Goal: Task Accomplishment & Management: Use online tool/utility

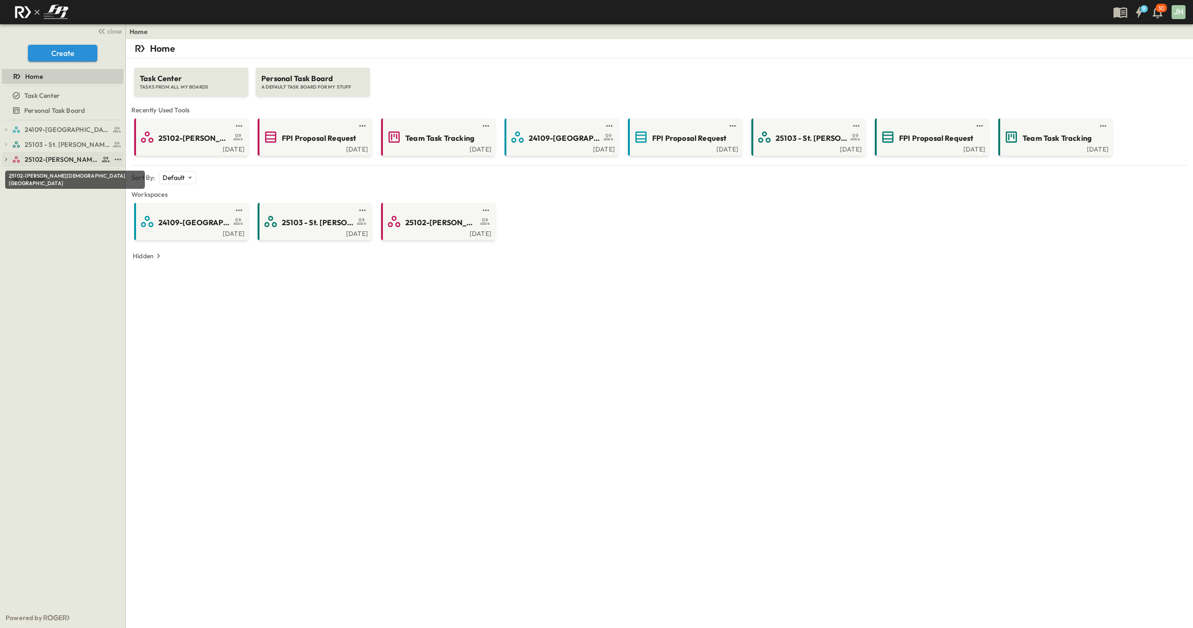
click at [55, 158] on span "25102-[PERSON_NAME][DEMOGRAPHIC_DATA][GEOGRAPHIC_DATA]" at bounding box center [62, 159] width 74 height 9
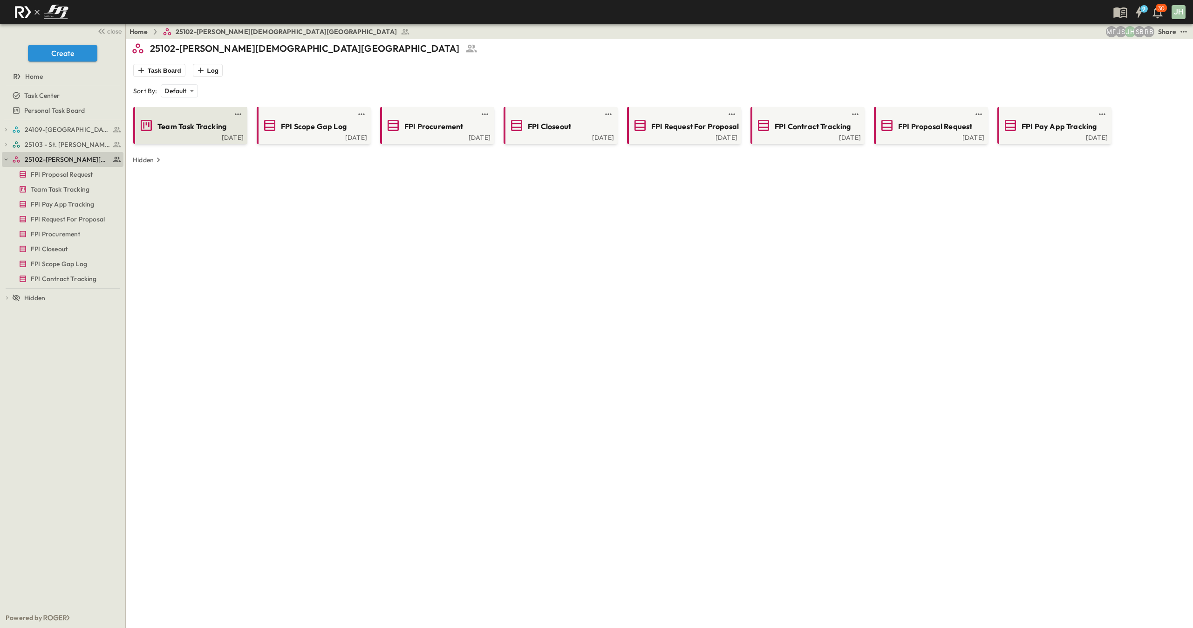
click at [214, 137] on div "[DATE]" at bounding box center [189, 136] width 109 height 7
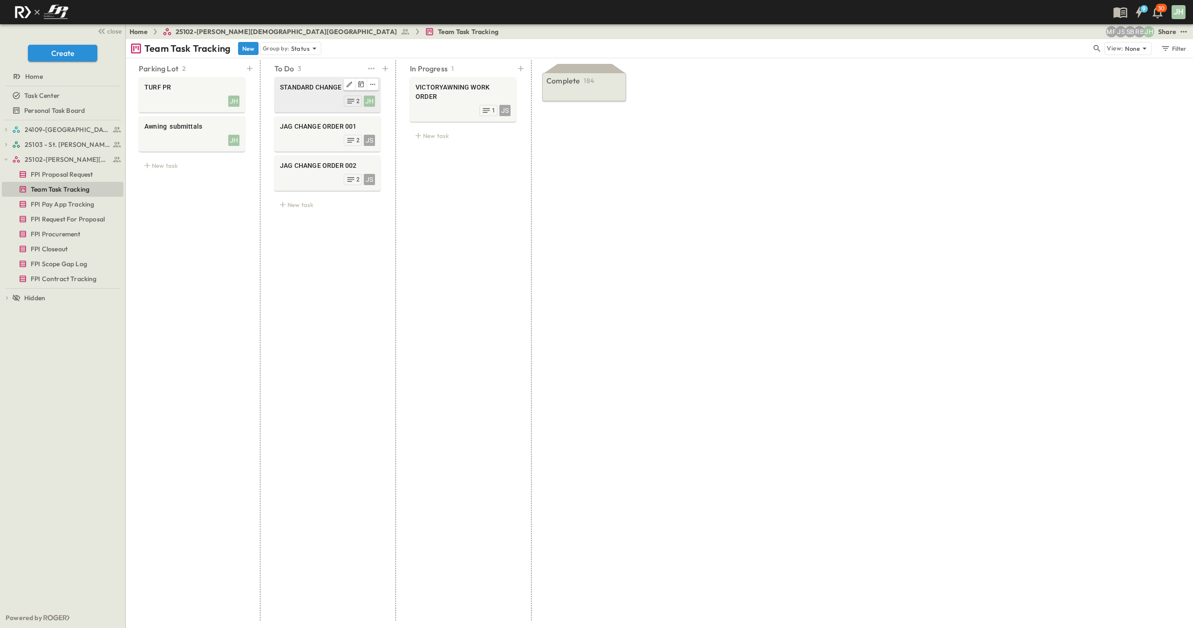
click at [297, 101] on div "JH 2" at bounding box center [327, 100] width 95 height 13
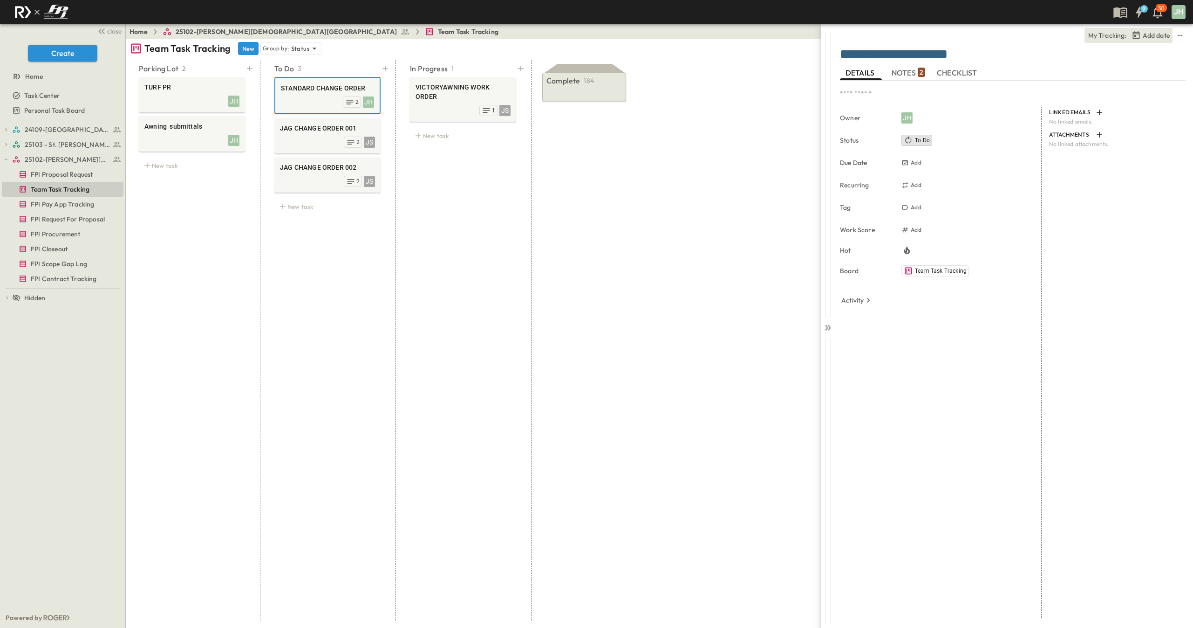
click at [905, 74] on span "NOTES 2" at bounding box center [909, 73] width 34 height 8
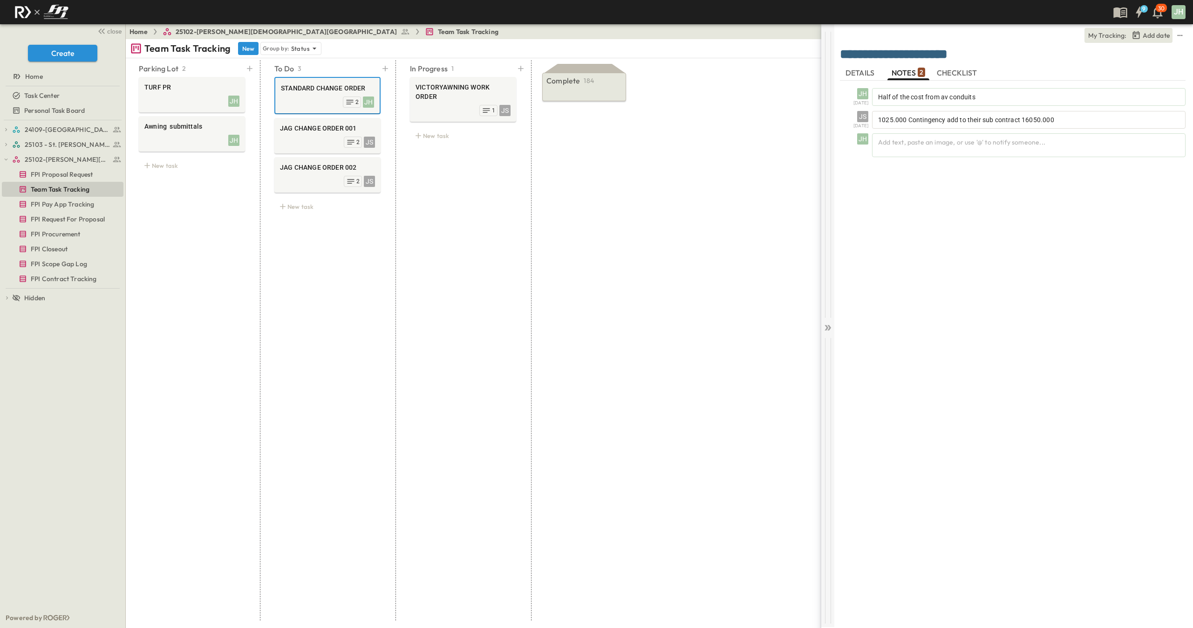
click at [826, 335] on div at bounding box center [828, 325] width 13 height 603
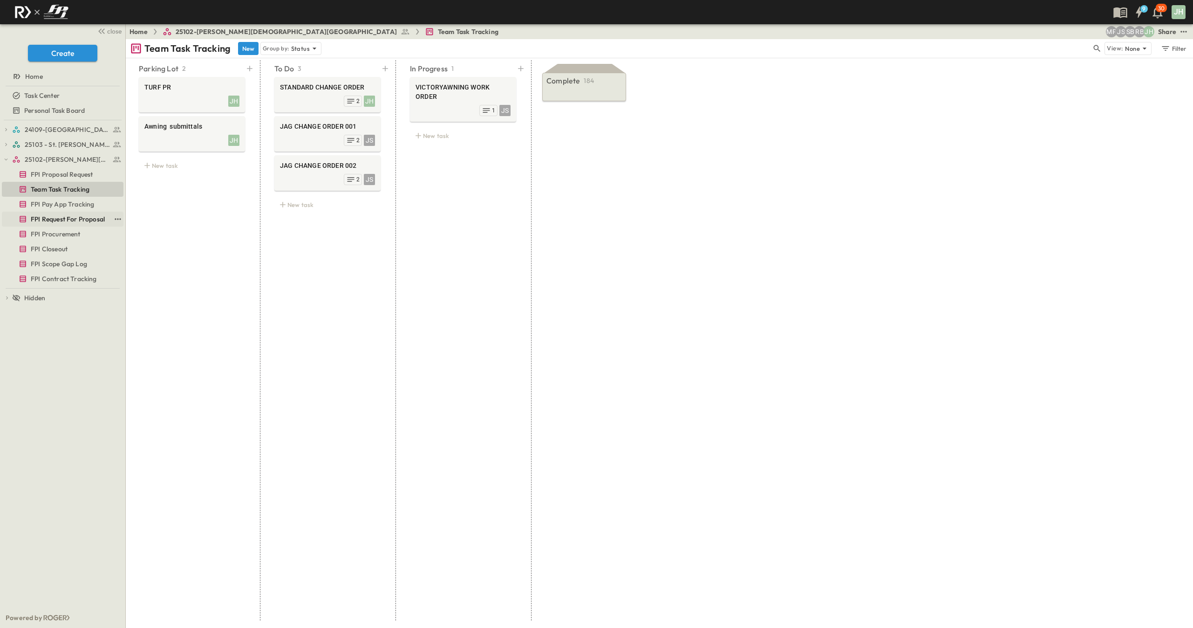
click at [71, 217] on span "FPI Request For Proposal" at bounding box center [68, 218] width 74 height 9
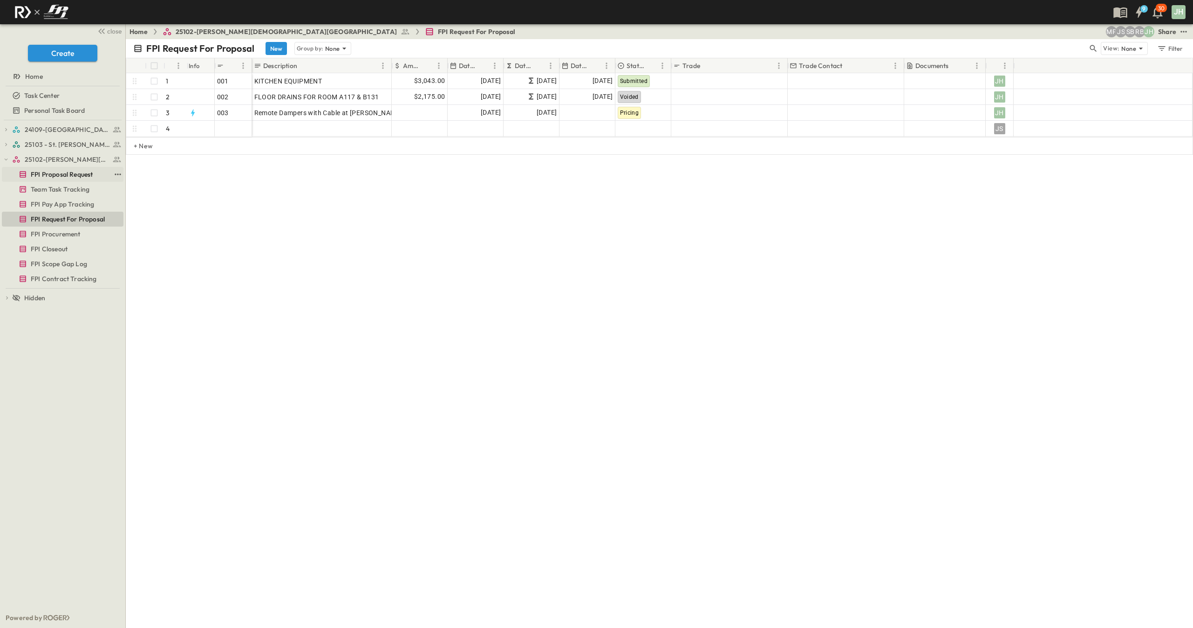
click at [73, 170] on span "FPI Proposal Request" at bounding box center [62, 174] width 62 height 9
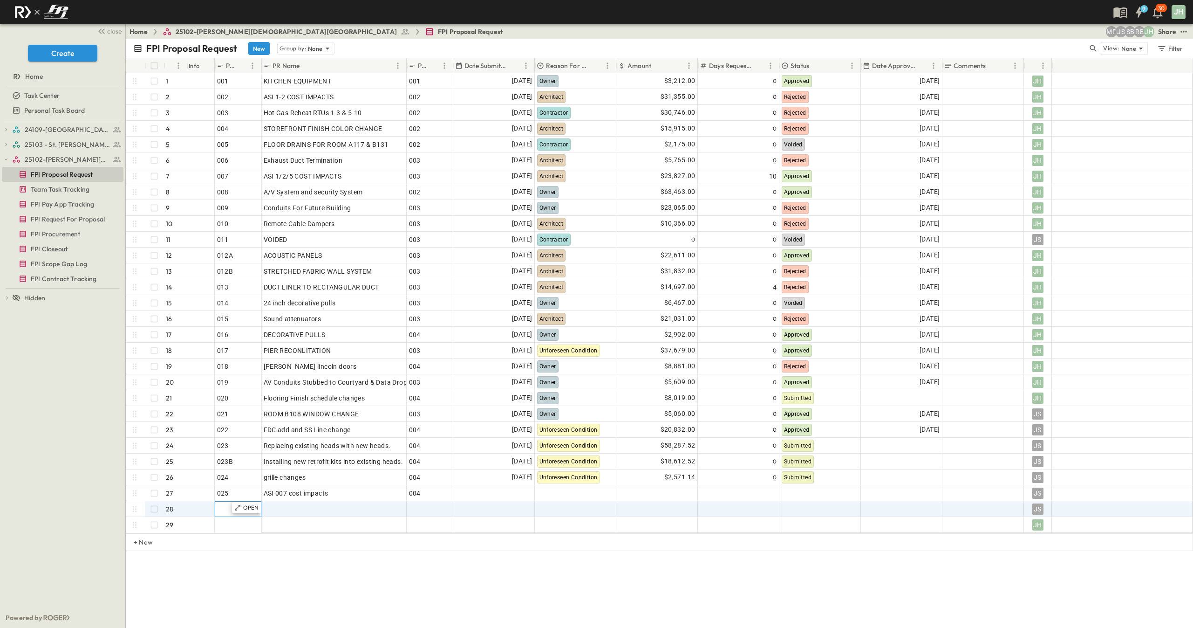
click at [225, 507] on div at bounding box center [238, 508] width 42 height 13
type input "***"
click at [270, 506] on div at bounding box center [334, 508] width 141 height 13
type input "**********"
click at [416, 510] on div at bounding box center [430, 508] width 42 height 13
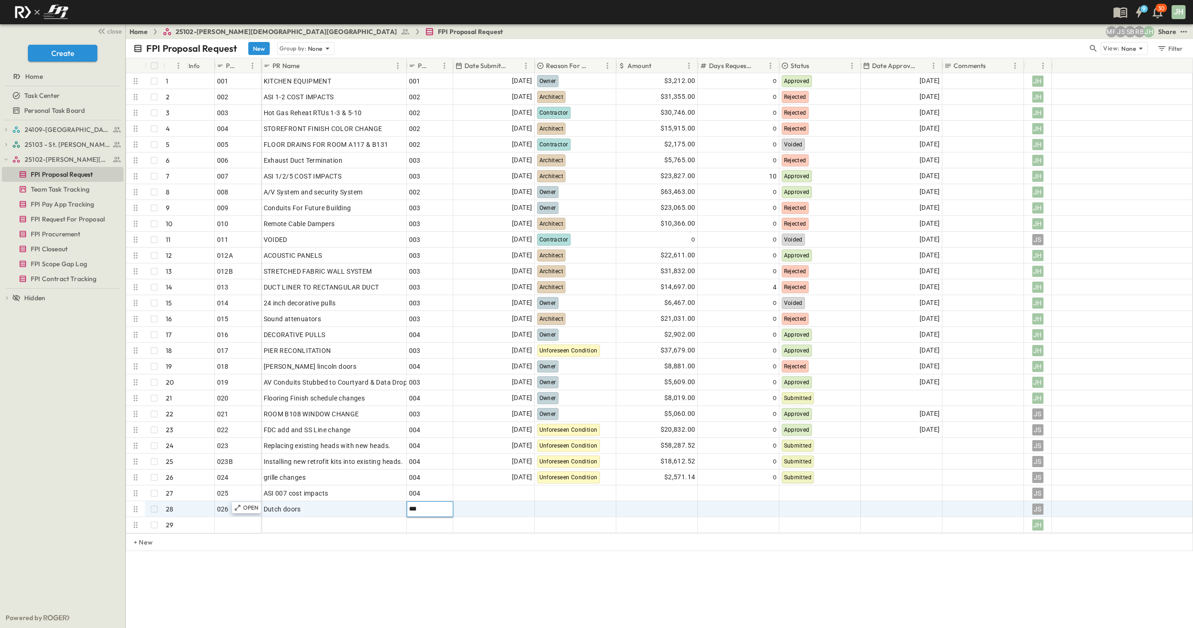
type input "***"
click at [562, 507] on div at bounding box center [575, 508] width 81 height 15
click at [569, 447] on div "Owner" at bounding box center [558, 449] width 21 height 11
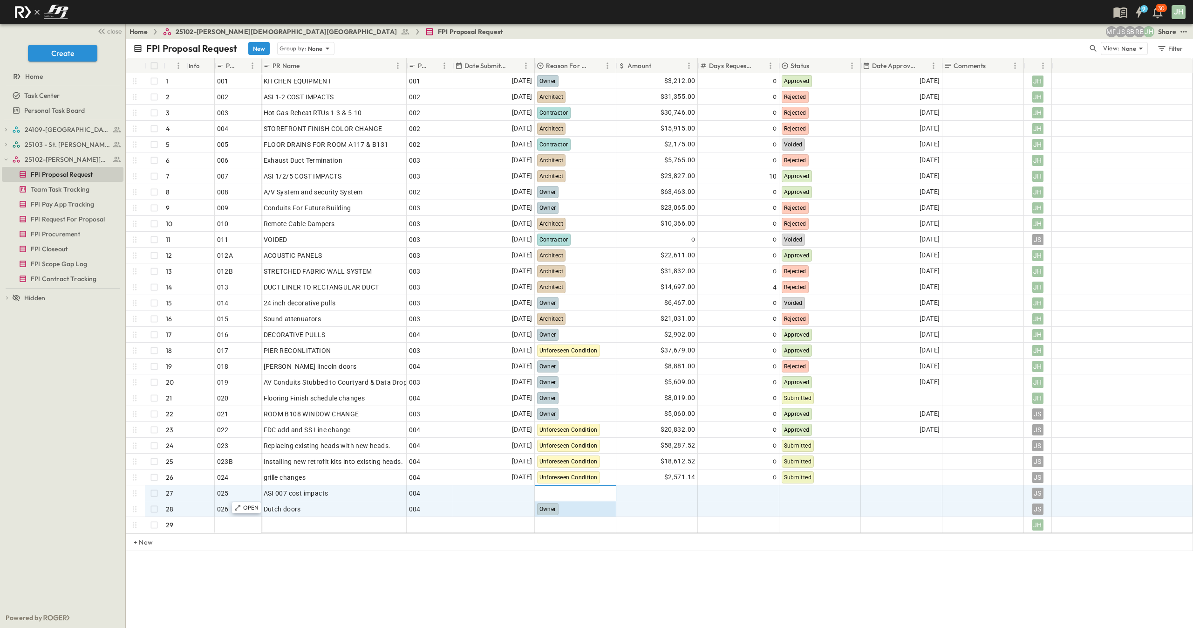
click at [568, 494] on div at bounding box center [575, 493] width 81 height 15
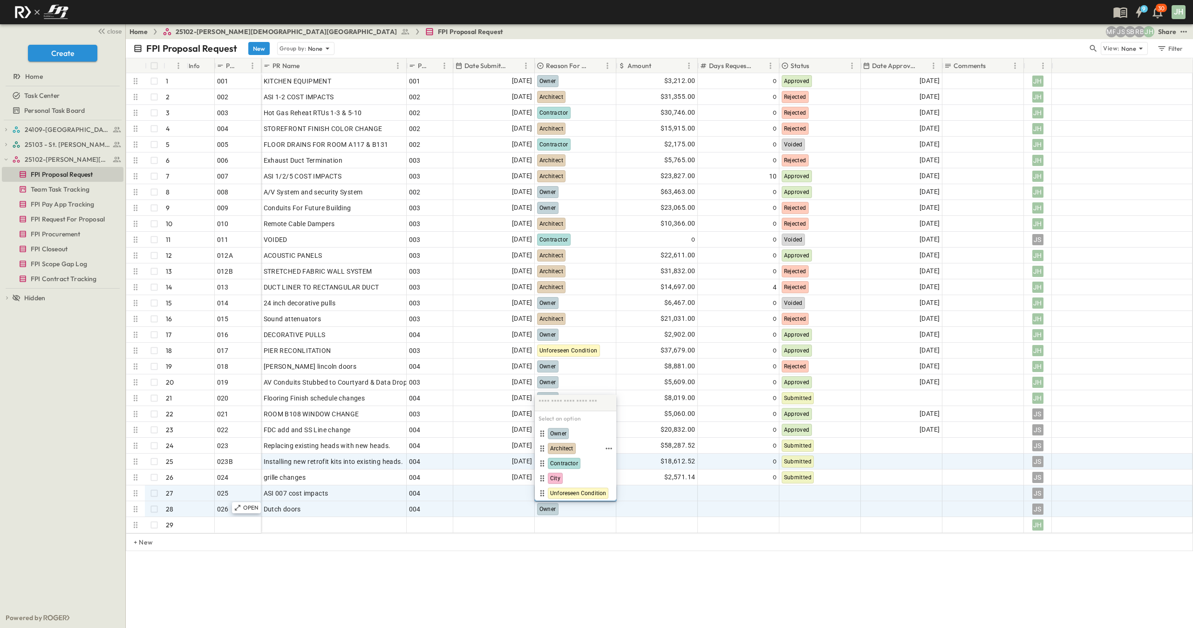
click at [572, 445] on span "Architect" at bounding box center [561, 448] width 23 height 7
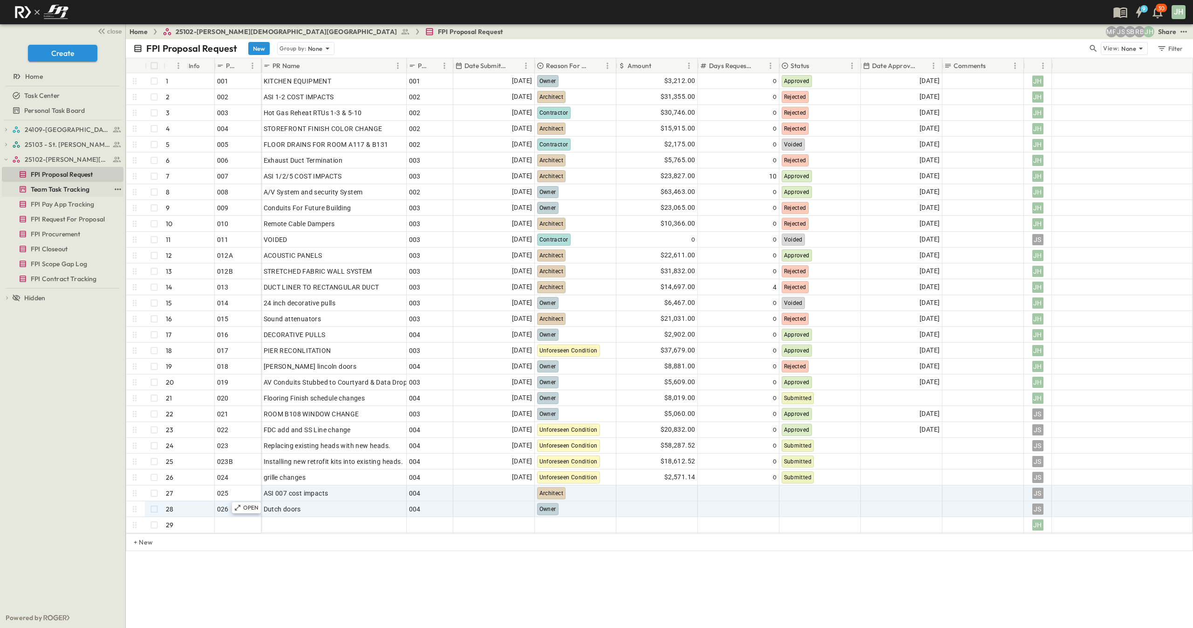
click at [62, 192] on span "Team Task Tracking" at bounding box center [60, 189] width 59 height 9
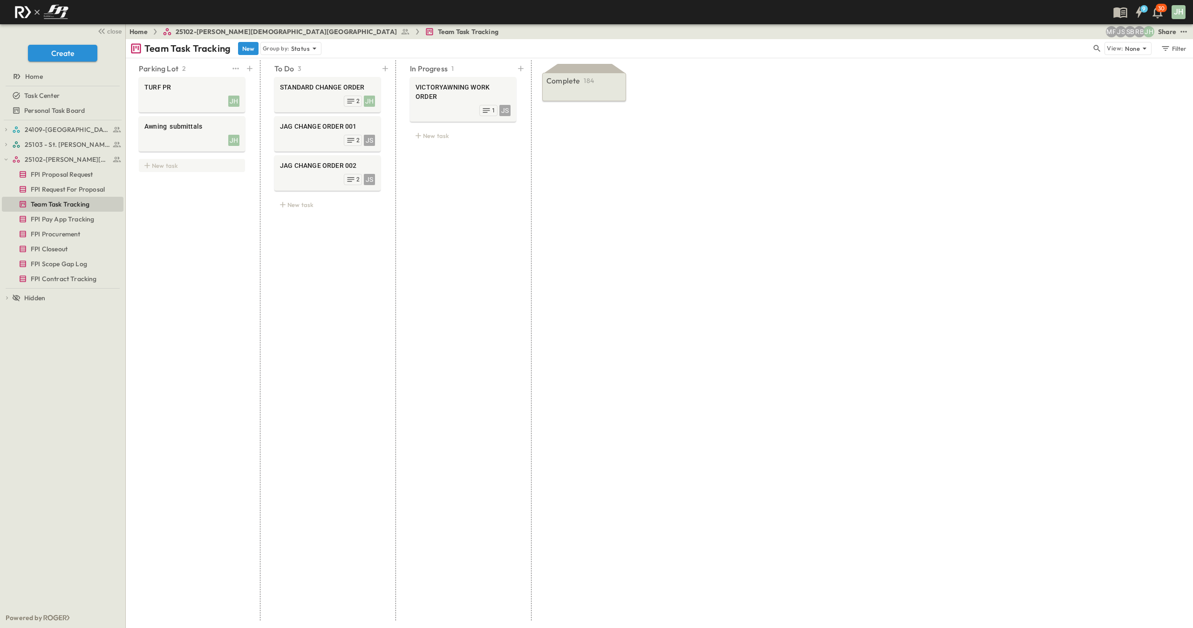
click at [177, 167] on div "New task" at bounding box center [192, 165] width 106 height 13
type textarea "**********"
click at [324, 278] on div "To Do 3 STANDARD CHANGE ORDER JH 2 JAG CHANGE ORDER 001 JS 2 JAG CHANGE ORDER 0…" at bounding box center [327, 340] width 129 height 560
click at [55, 178] on span "FPI Proposal Request" at bounding box center [62, 174] width 62 height 9
